Goal: Navigation & Orientation: Find specific page/section

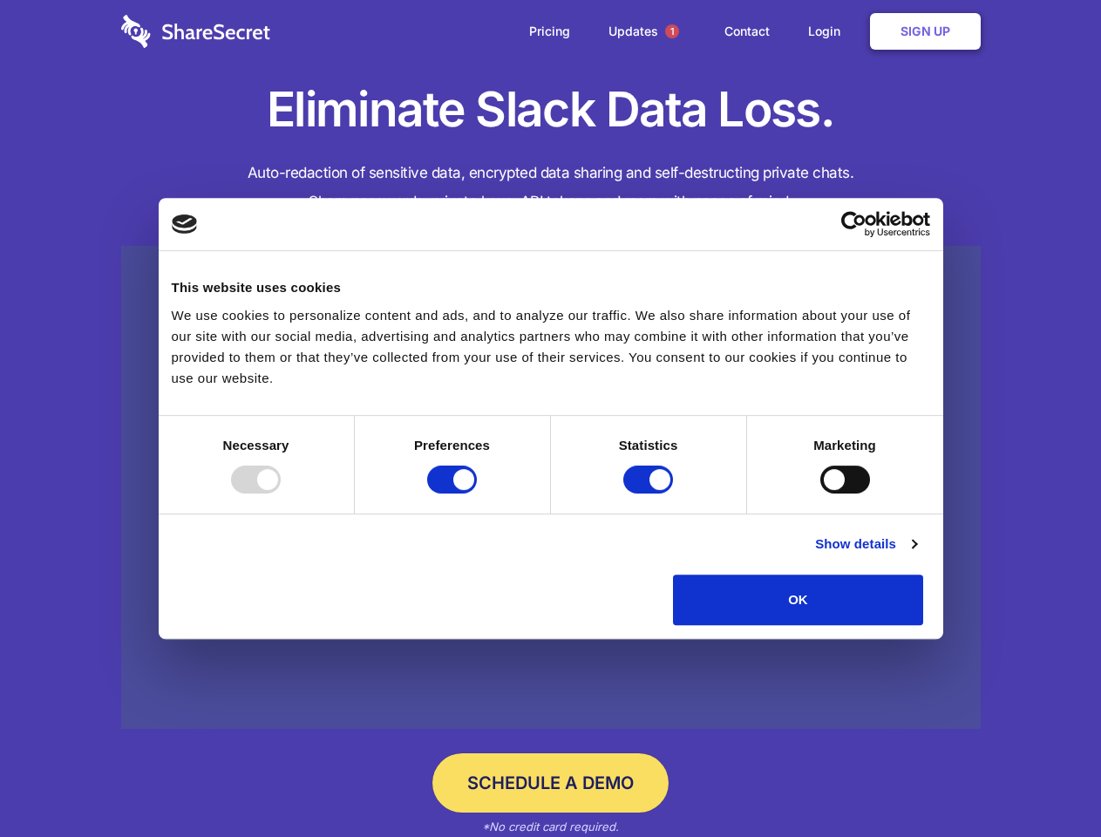
click at [281, 493] on div at bounding box center [256, 480] width 50 height 28
click at [477, 493] on input "Preferences" at bounding box center [452, 480] width 50 height 28
checkbox input "false"
click at [650, 493] on input "Statistics" at bounding box center [648, 480] width 50 height 28
checkbox input "false"
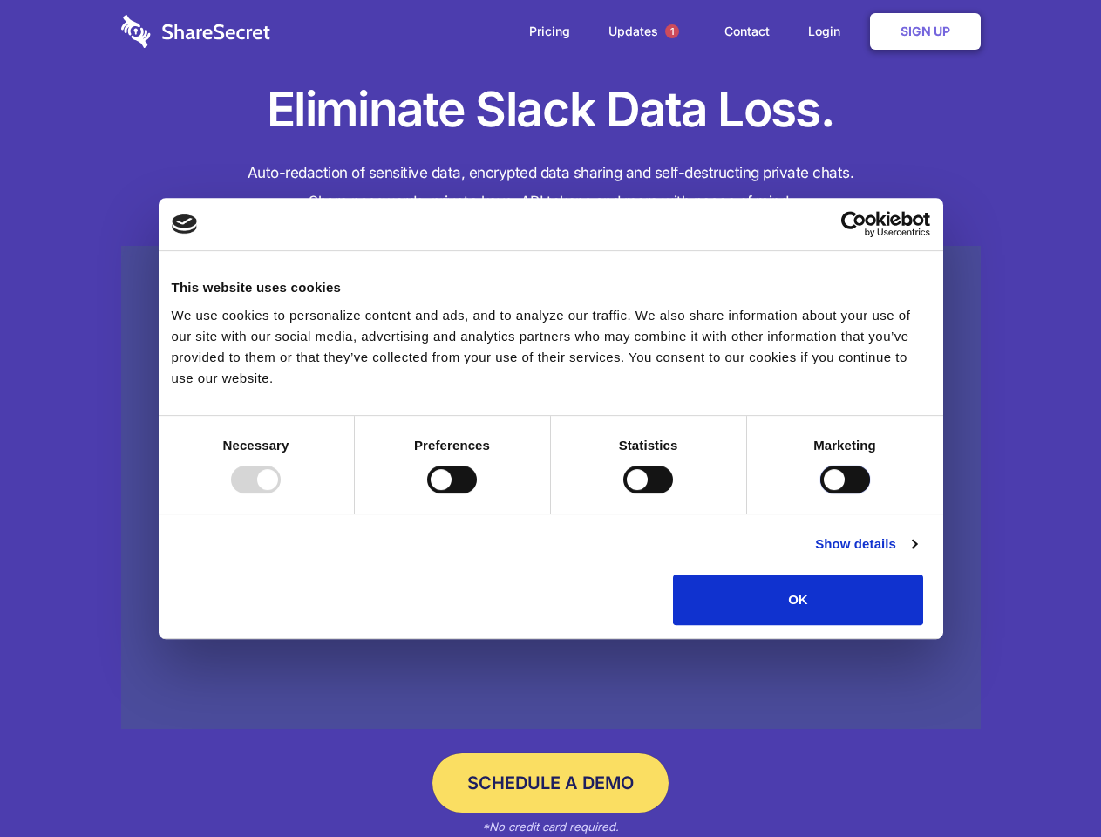
click at [820, 493] on input "Marketing" at bounding box center [845, 480] width 50 height 28
checkbox input "true"
click at [916, 555] on link "Show details" at bounding box center [865, 544] width 101 height 21
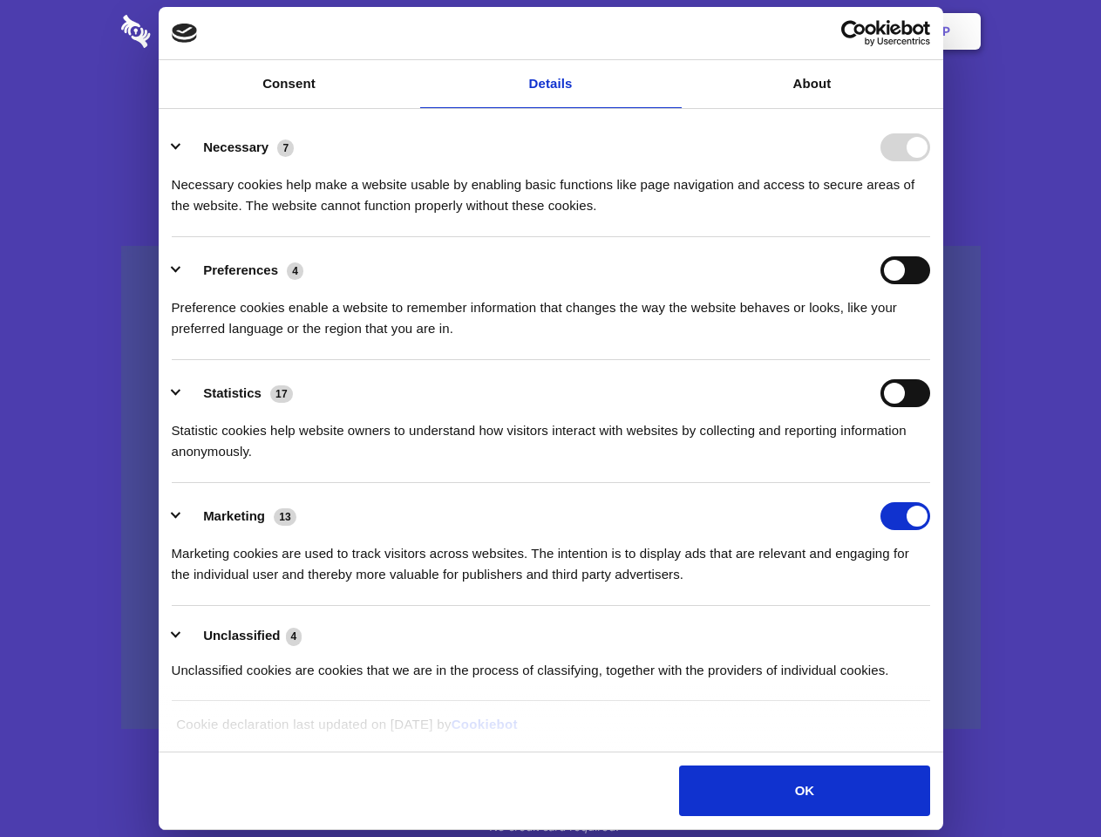
click at [930, 237] on li "Necessary 7 Necessary cookies help make a website usable by enabling basic func…" at bounding box center [551, 175] width 759 height 123
click at [671, 31] on span "1" at bounding box center [672, 31] width 14 height 14
